Goal: Transaction & Acquisition: Purchase product/service

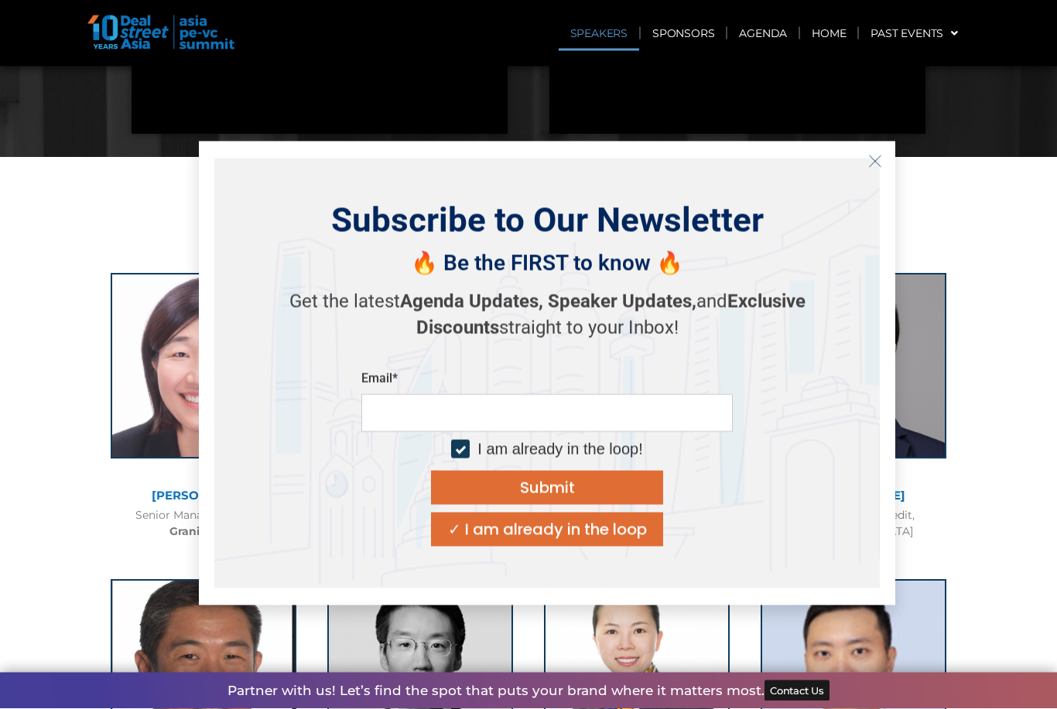
scroll to position [1469, 0]
click at [870, 166] on line "Close" at bounding box center [875, 160] width 11 height 11
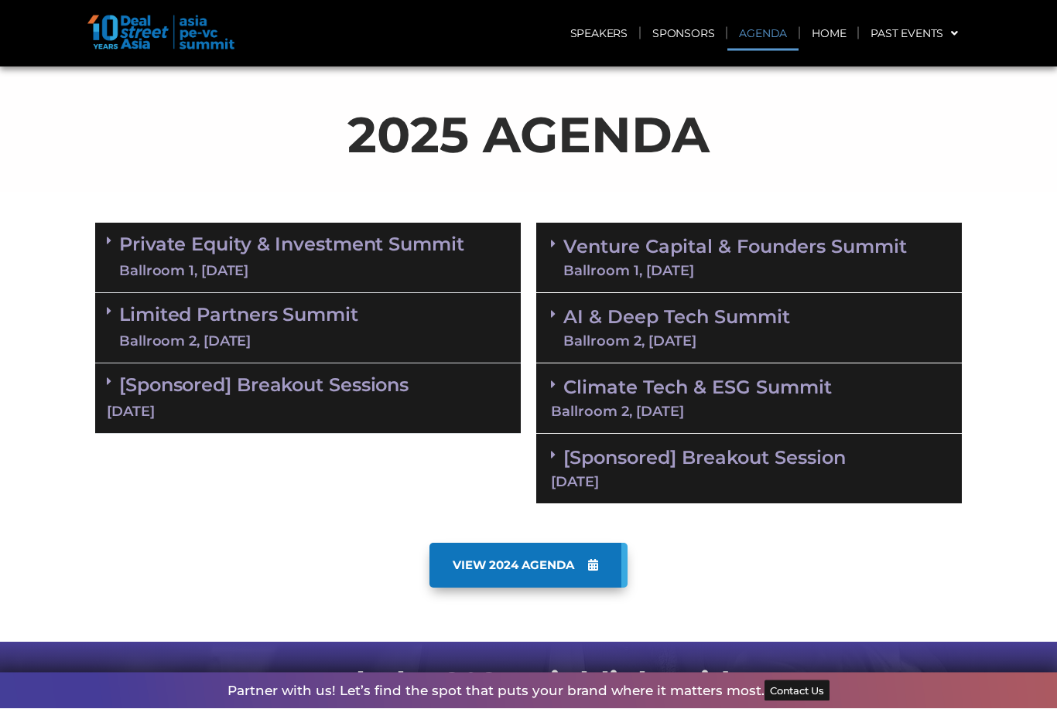
scroll to position [0, 0]
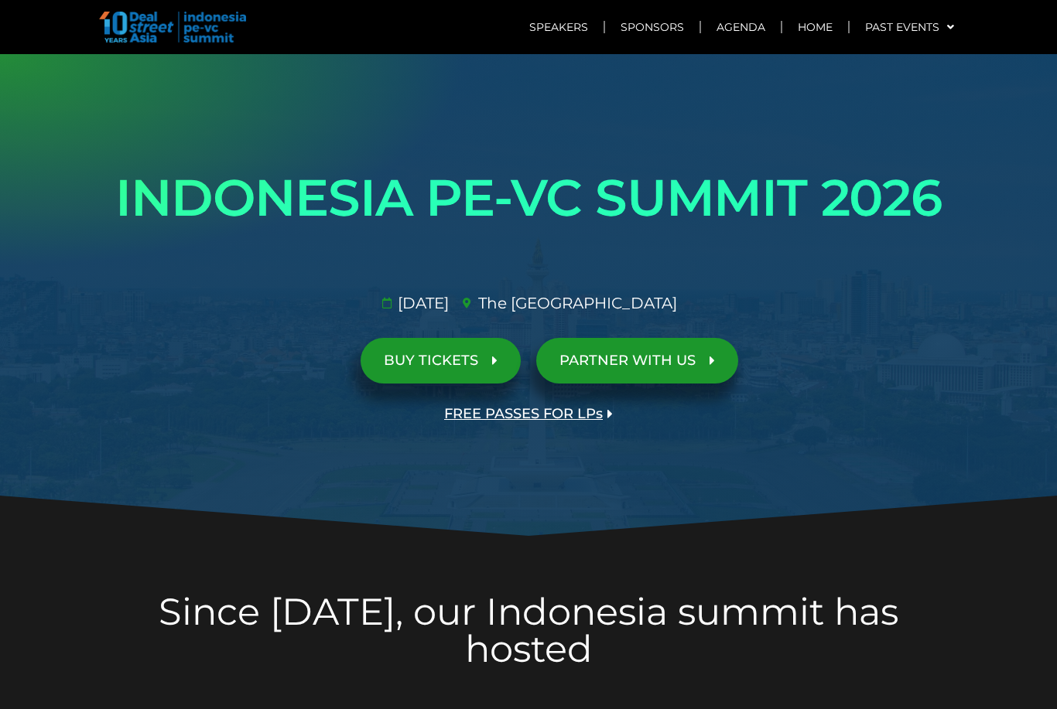
click at [392, 354] on span "BUY TICKETS" at bounding box center [431, 361] width 94 height 15
click at [938, 22] on link "Past Events" at bounding box center [909, 27] width 120 height 36
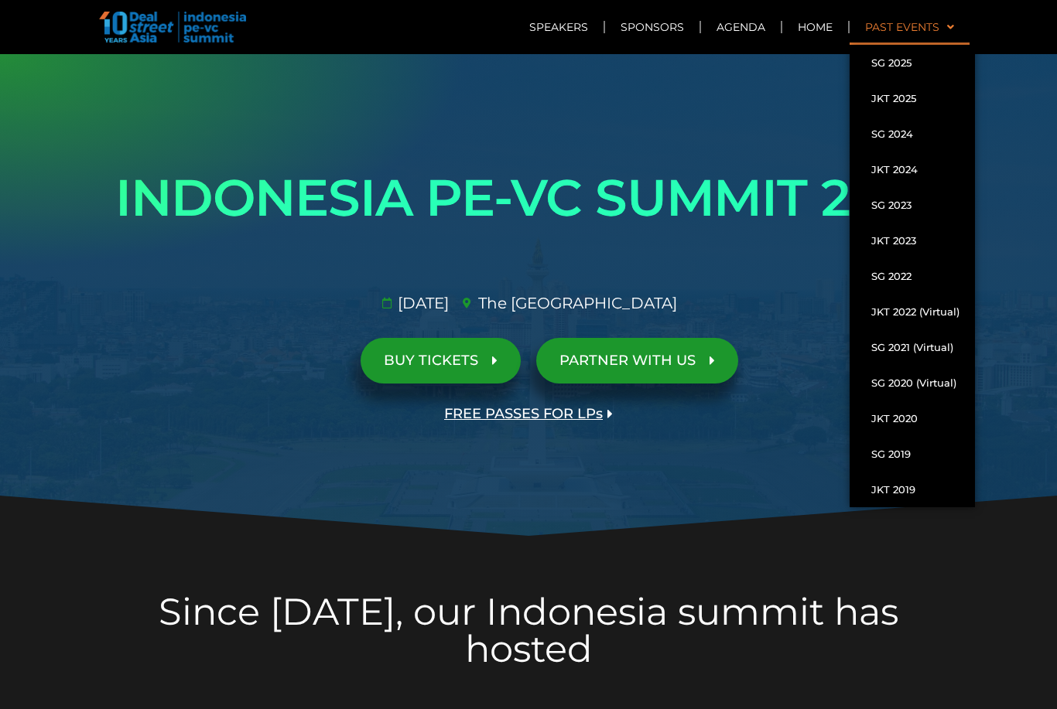
click at [945, 555] on div at bounding box center [528, 552] width 866 height 15
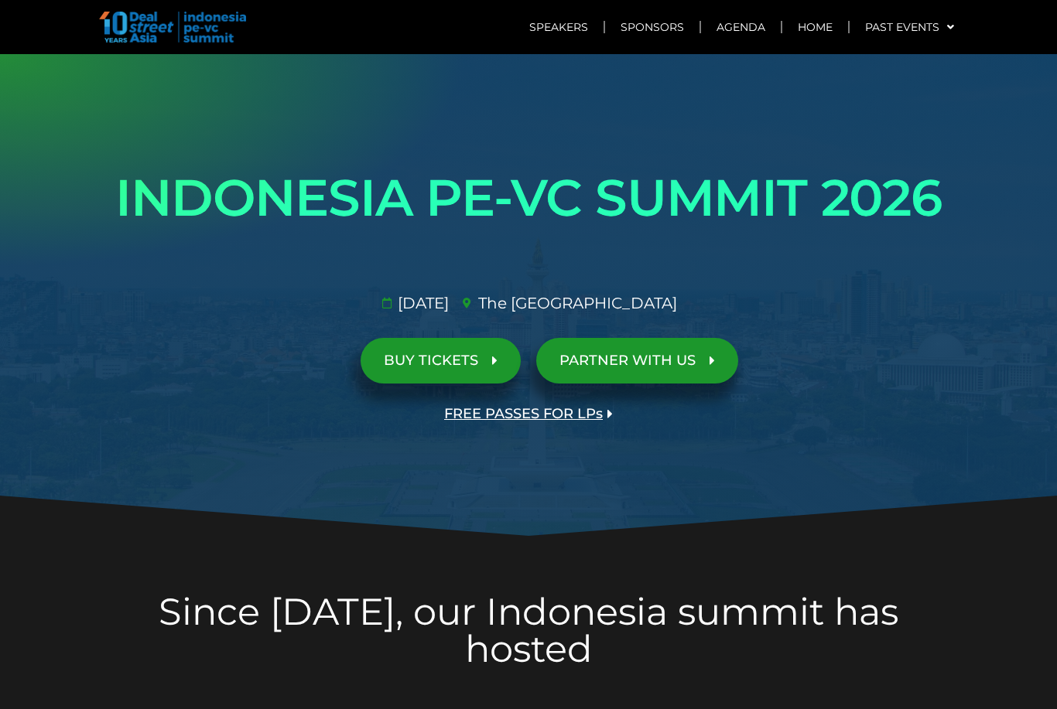
click at [207, 31] on img at bounding box center [172, 27] width 147 height 31
click at [555, 36] on link "Speakers" at bounding box center [559, 27] width 90 height 36
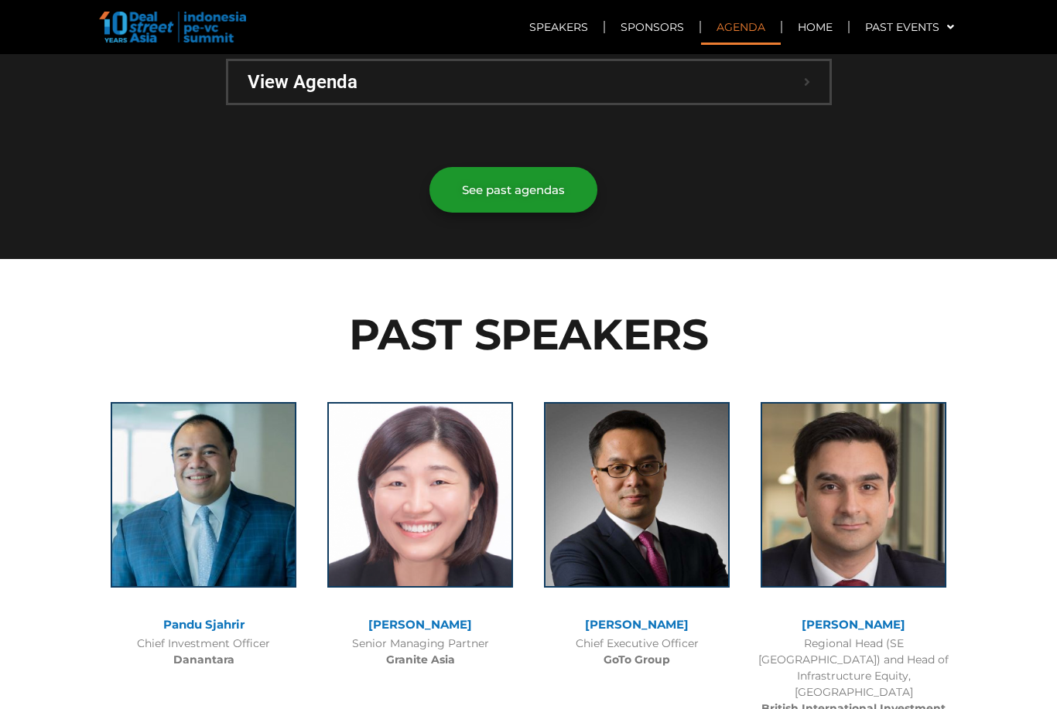
scroll to position [1426, 0]
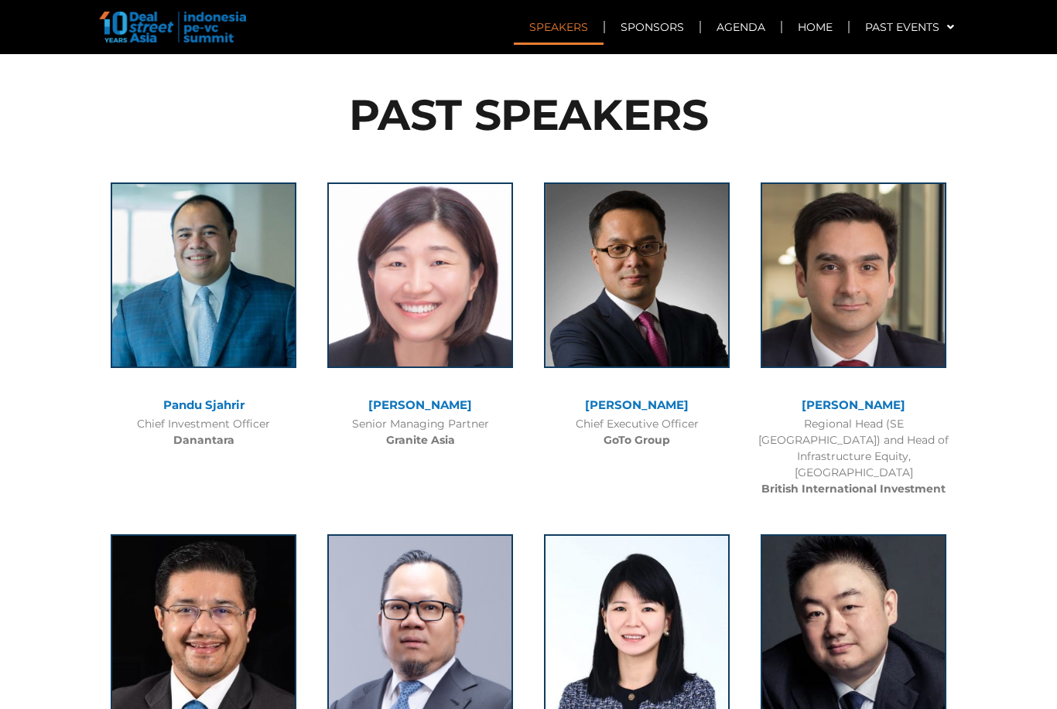
click at [180, 15] on img at bounding box center [172, 27] width 147 height 31
click at [208, 26] on img at bounding box center [172, 27] width 147 height 31
click at [115, 38] on img at bounding box center [172, 27] width 147 height 31
